Goal: Information Seeking & Learning: Learn about a topic

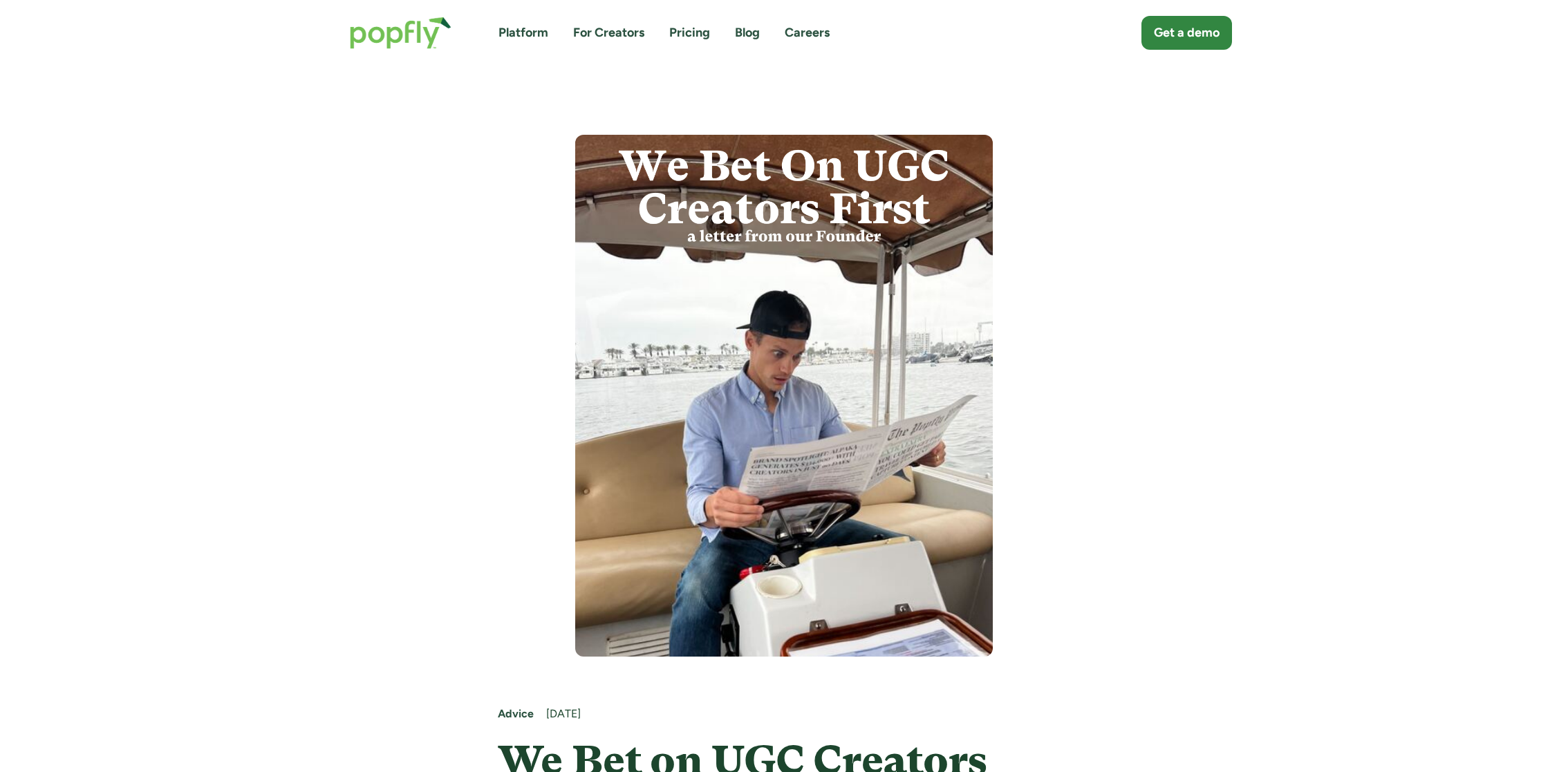
click at [407, 36] on img "home" at bounding box center [401, 33] width 129 height 60
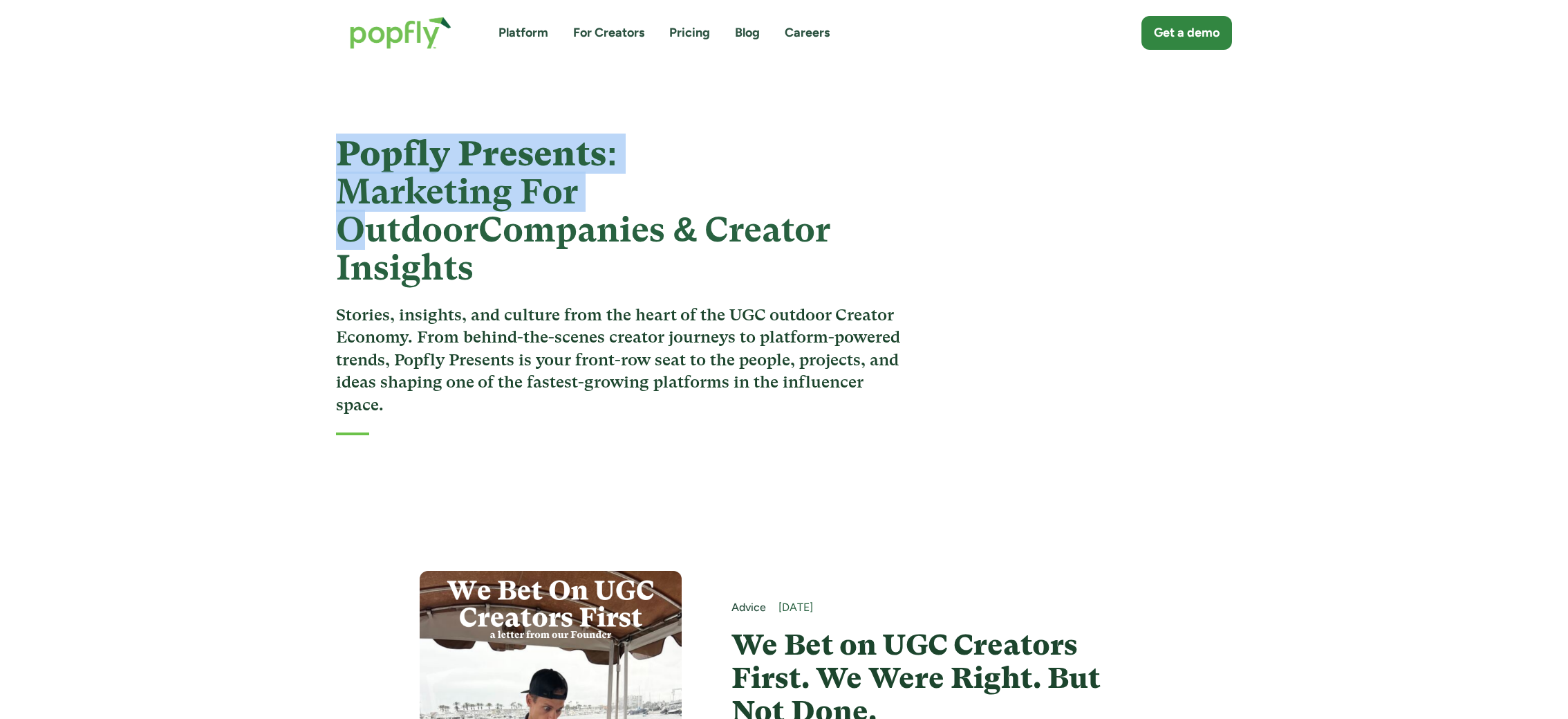
drag, startPoint x: 336, startPoint y: 155, endPoint x: 601, endPoint y: 195, distance: 268.0
click at [601, 195] on h1 "Popfly Presents: Marketing For Outdoor Companies & Creator Insights" at bounding box center [622, 211] width 573 height 152
click at [354, 193] on strong "Marketing For Outdoor" at bounding box center [457, 211] width 242 height 78
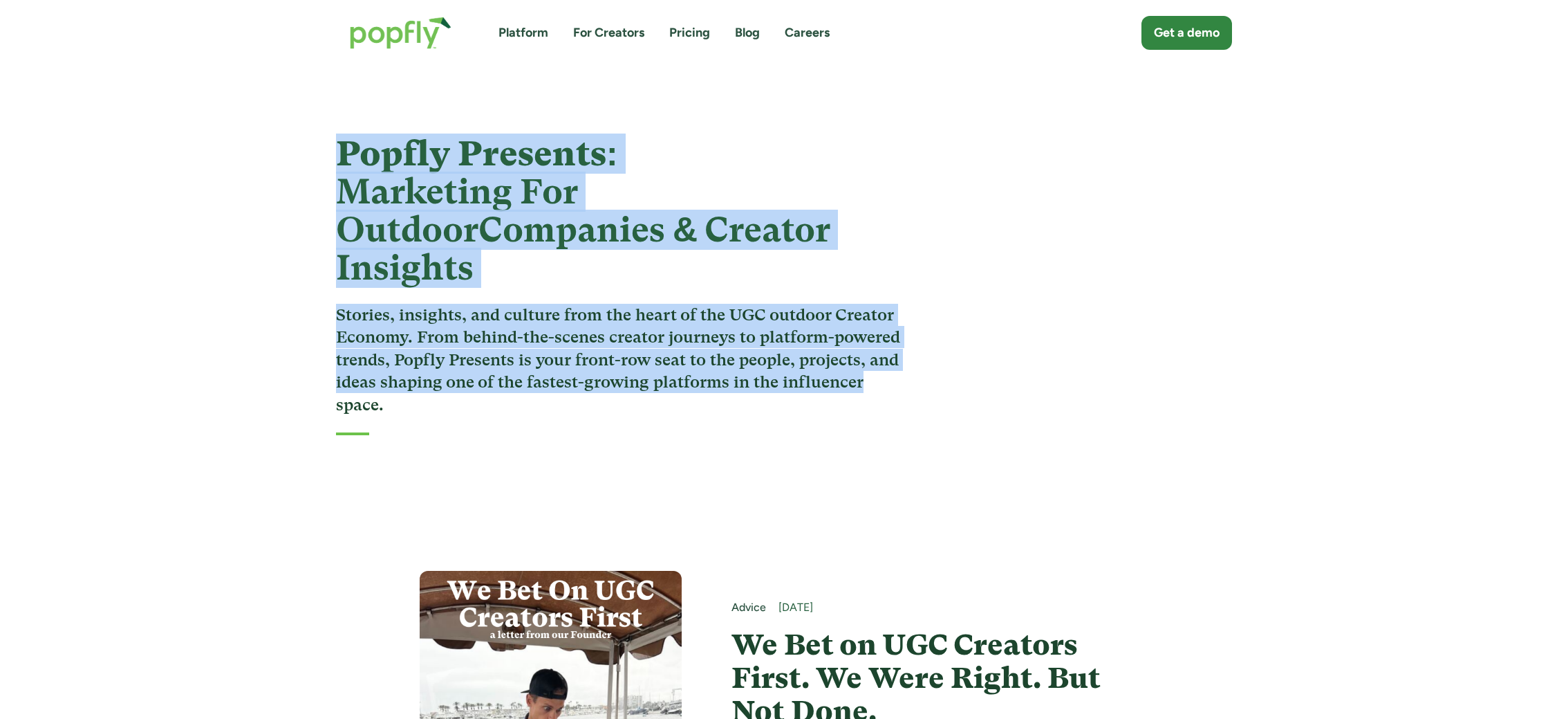
drag, startPoint x: 333, startPoint y: 149, endPoint x: 891, endPoint y: 337, distance: 588.8
click at [891, 337] on div "Popfly Presents: Marketing For Outdoor Companies & Creator Insights Stories, in…" at bounding box center [784, 284] width 929 height 300
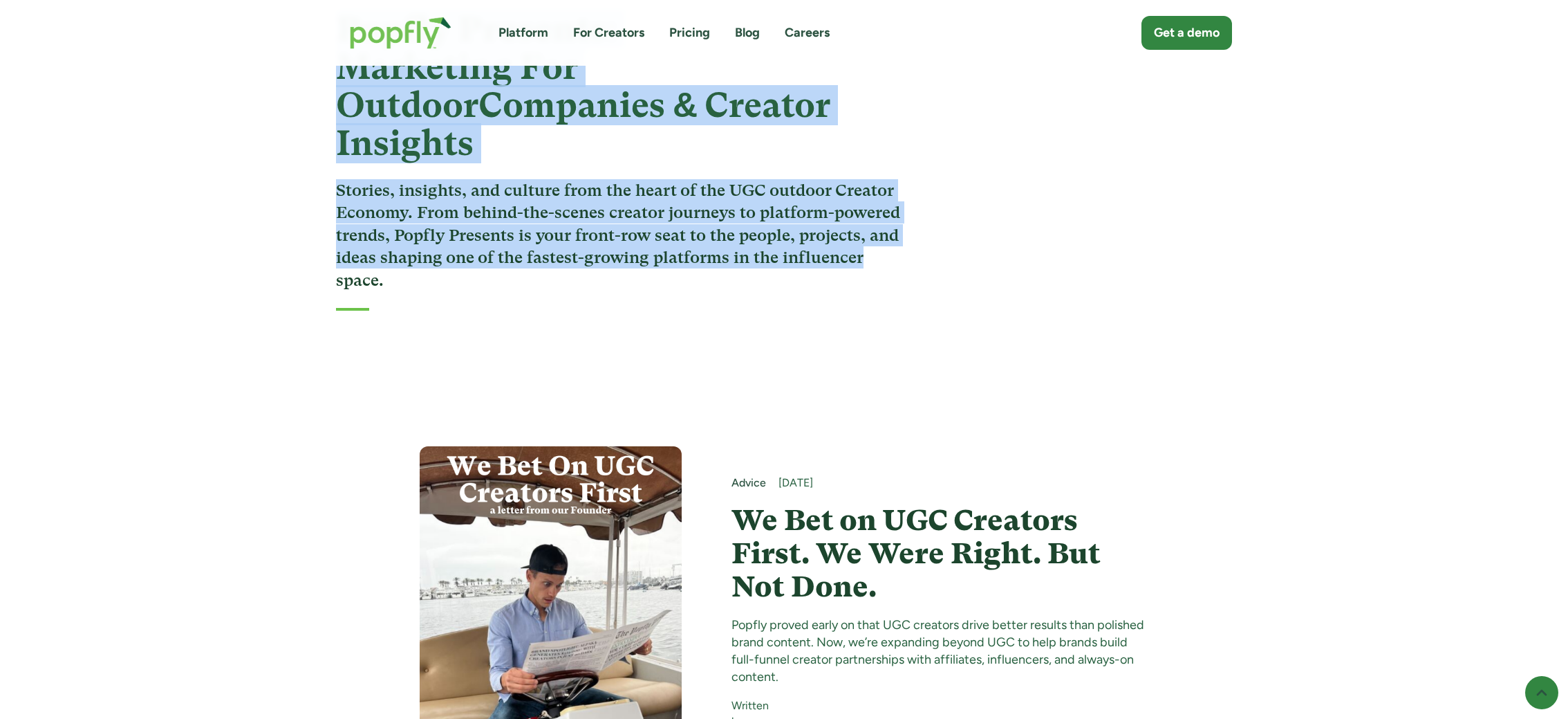
scroll to position [232, 0]
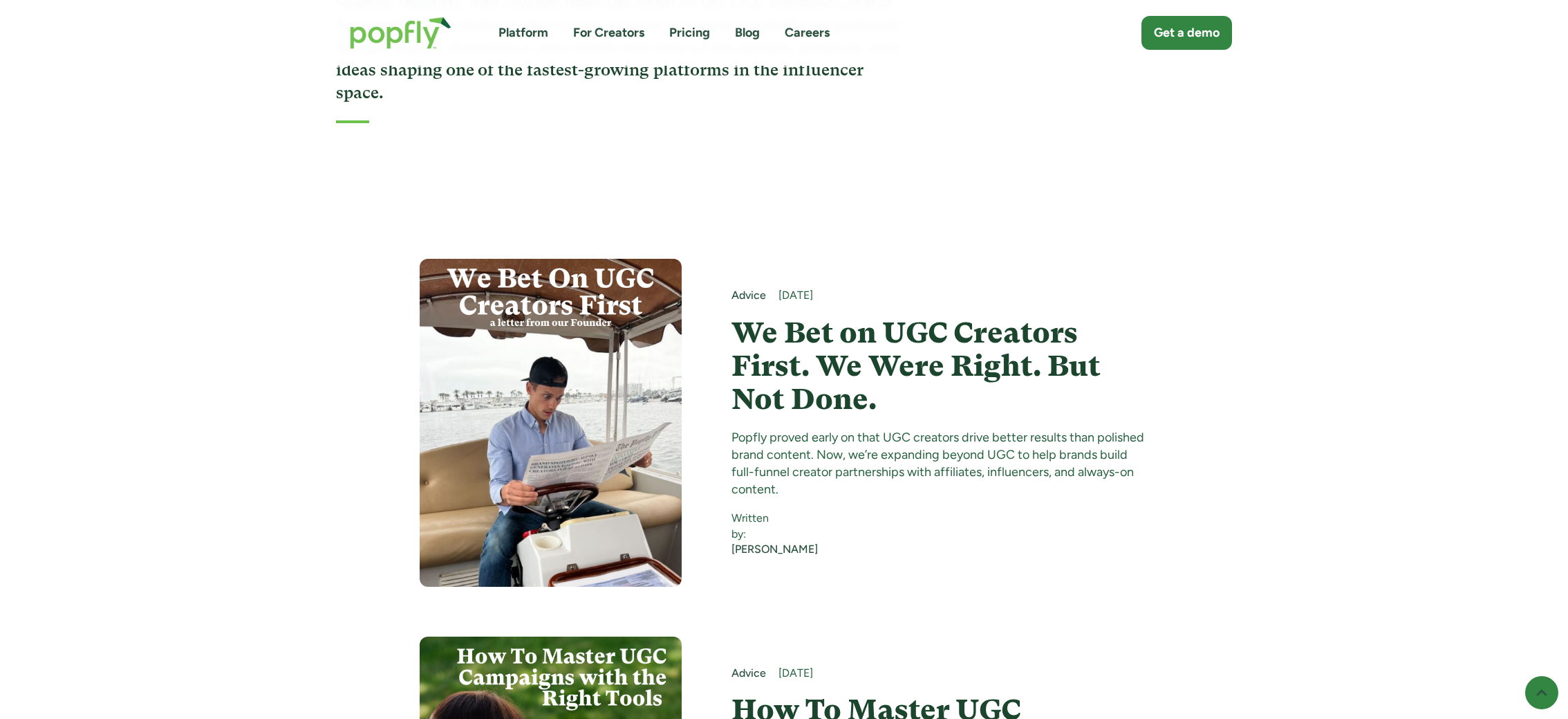
click at [798, 316] on h4 "We Bet on UGC Creators First. We Were Right. But Not Done." at bounding box center [940, 366] width 417 height 100
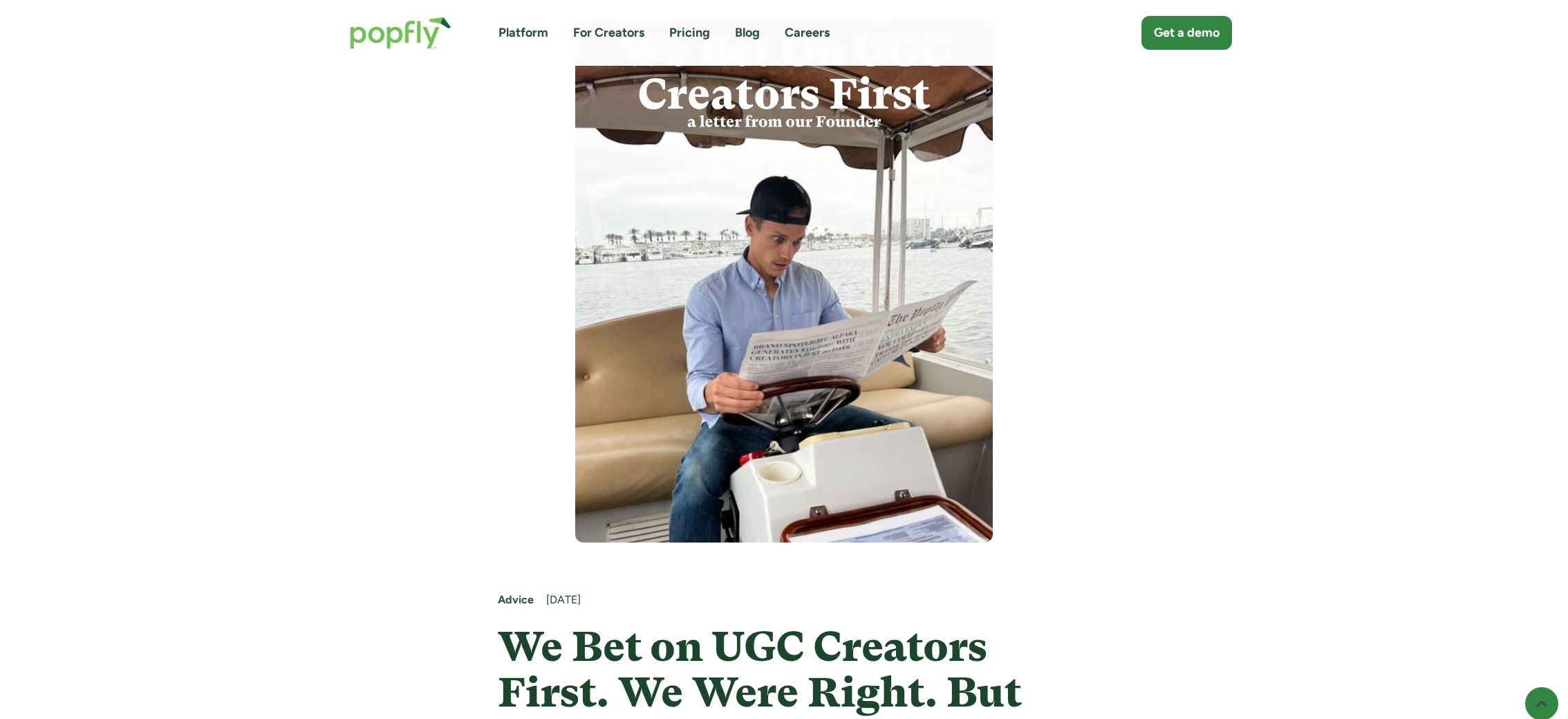
scroll to position [102, 0]
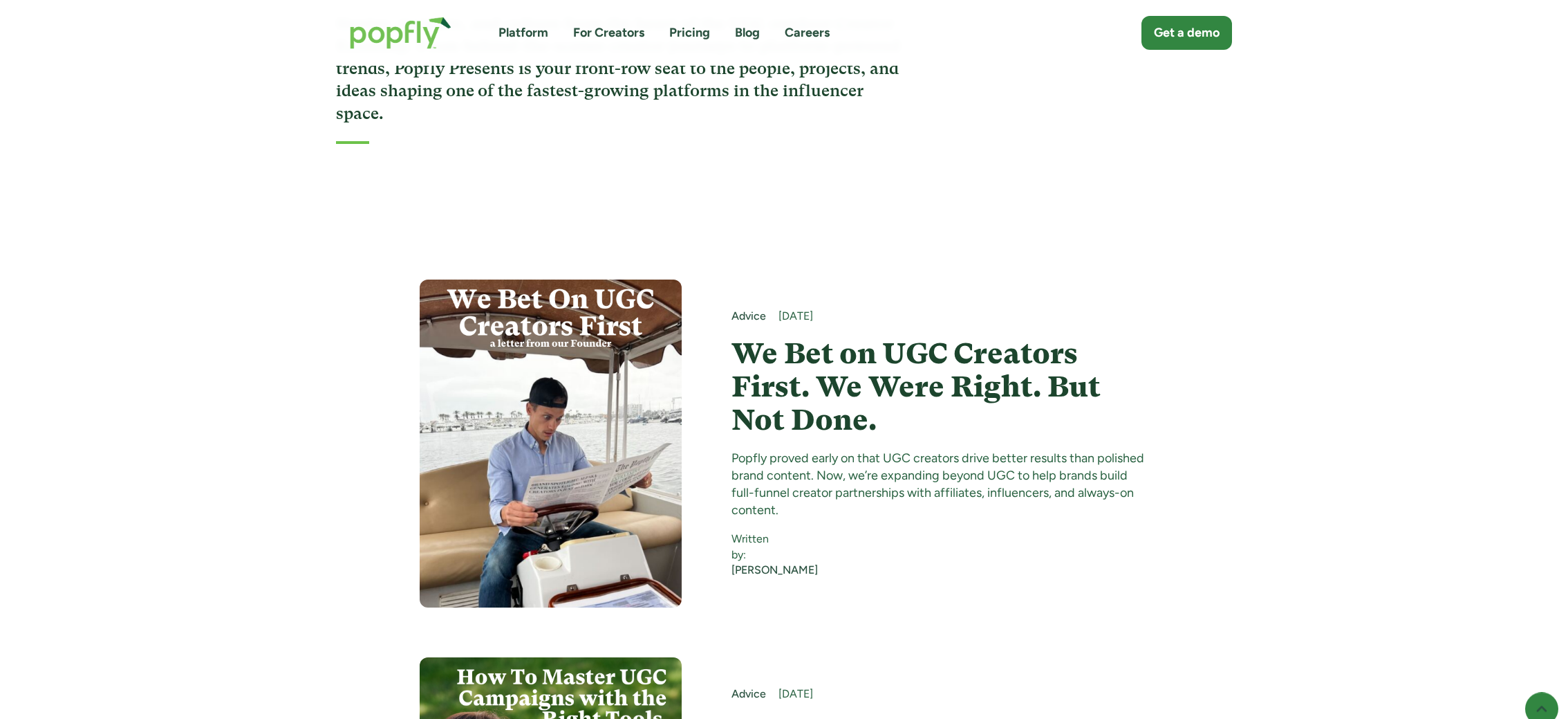
scroll to position [268, 0]
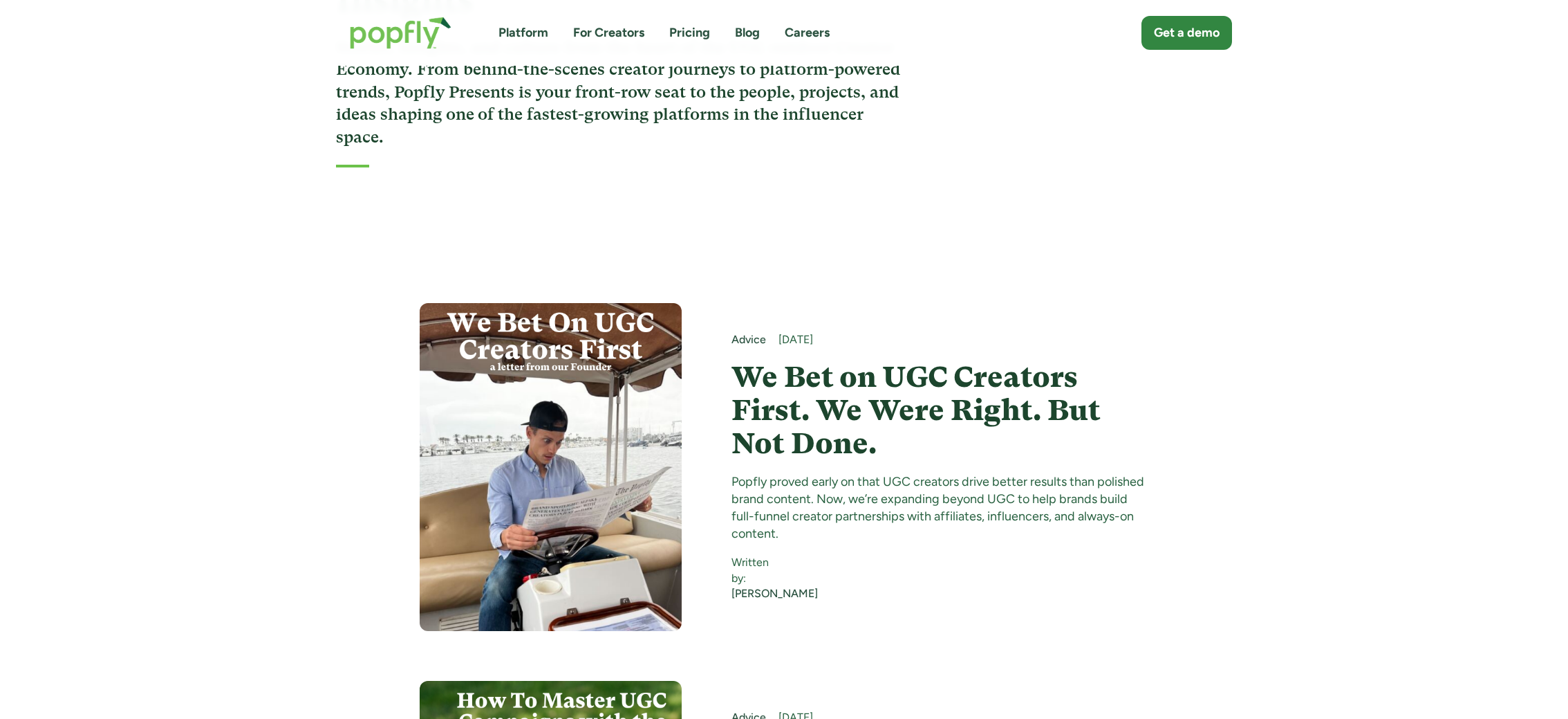
click at [390, 27] on img "home" at bounding box center [401, 33] width 129 height 60
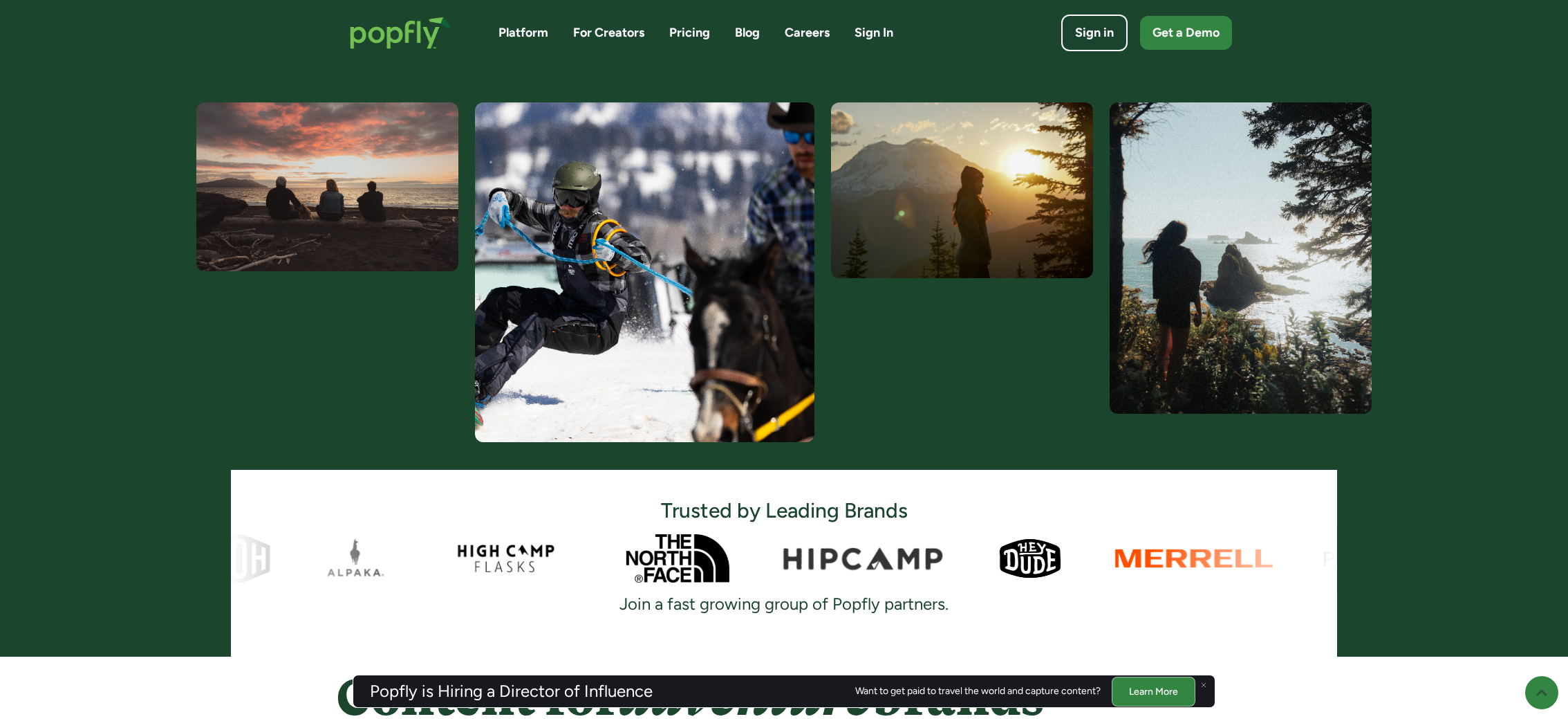
scroll to position [891, 0]
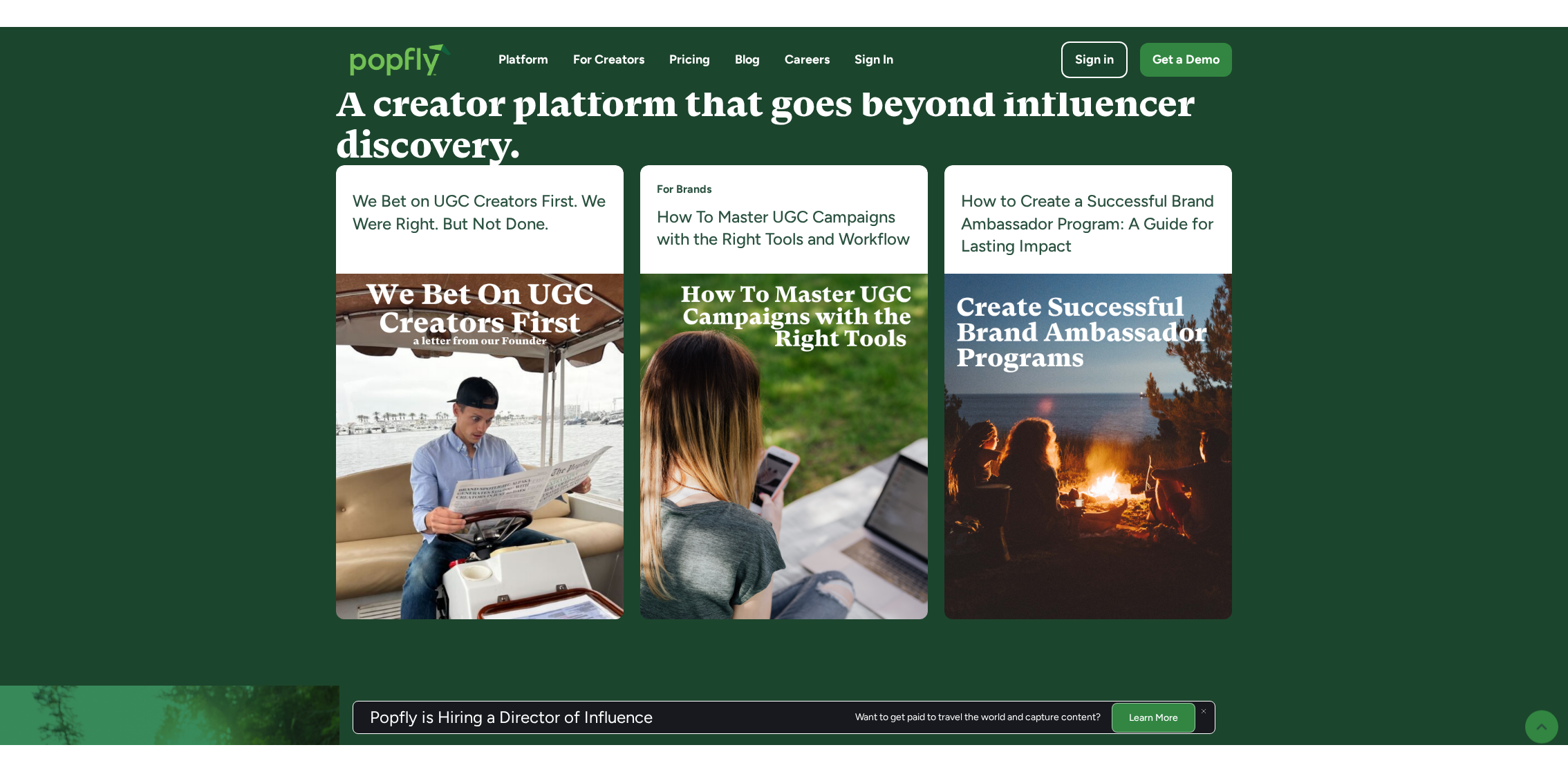
scroll to position [2618, 0]
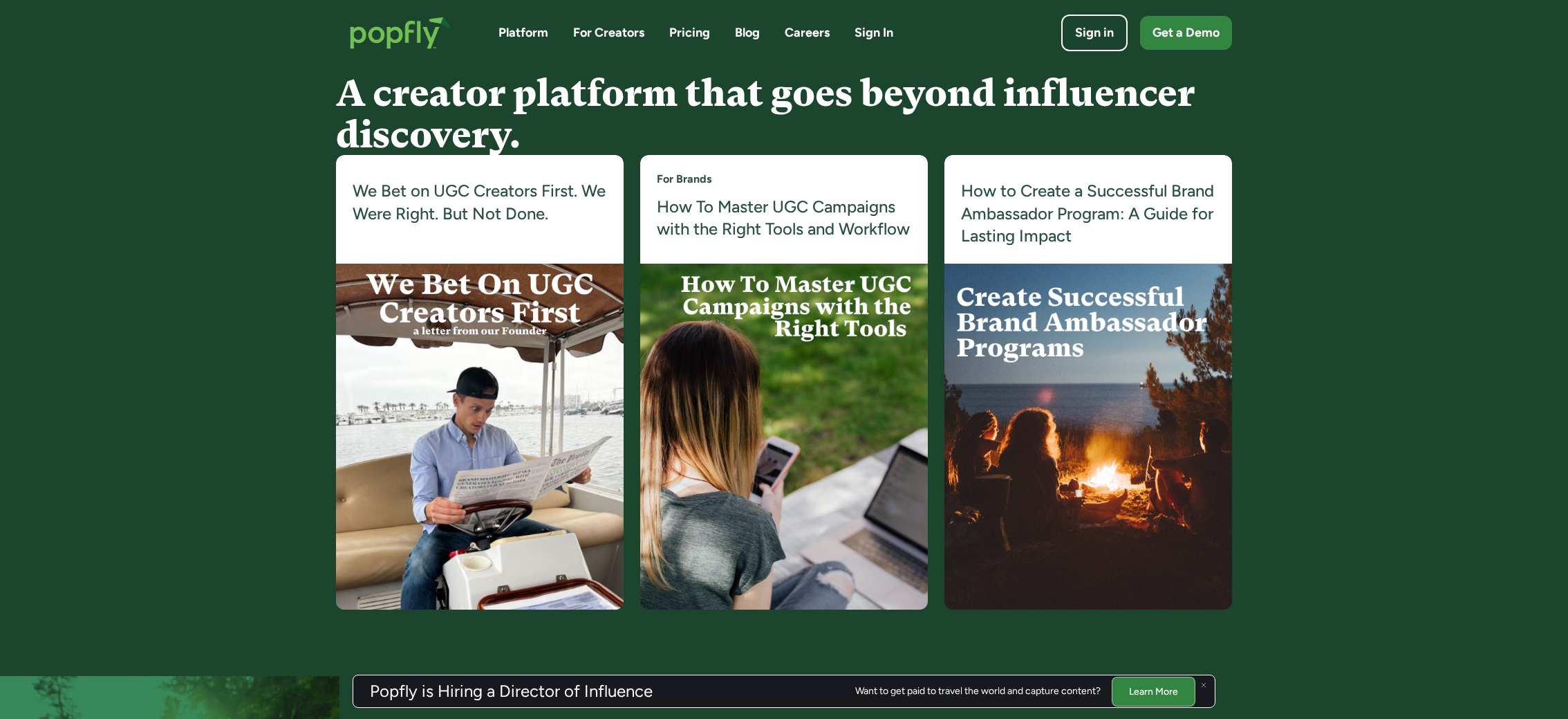
drag, startPoint x: 658, startPoint y: 144, endPoint x: 537, endPoint y: 1, distance: 187.3
